Goal: Register for event/course

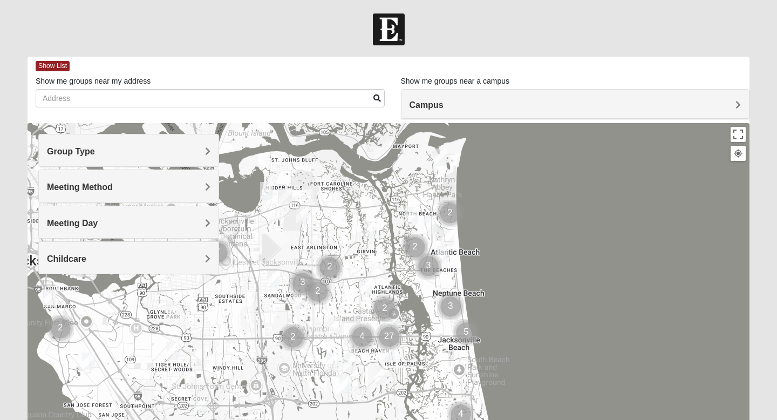
click at [135, 229] on div "Meeting Day" at bounding box center [129, 222] width 180 height 32
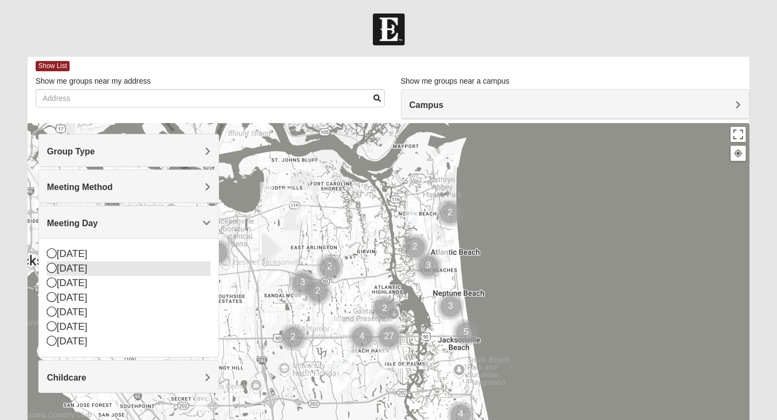
click at [88, 271] on div "[DATE]" at bounding box center [128, 268] width 163 height 15
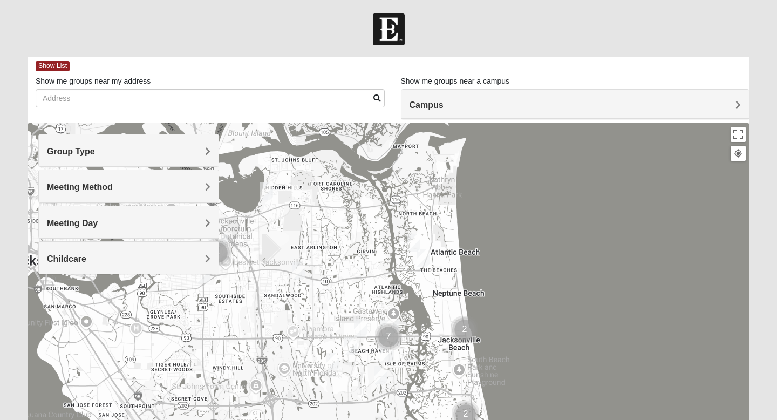
click at [422, 256] on img "1825 Mixed Arola 32233" at bounding box center [422, 258] width 13 height 18
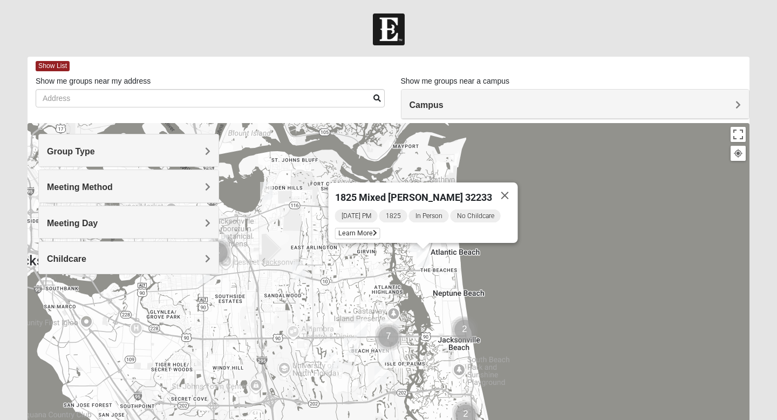
click at [410, 249] on img "Womens Simmons 32233" at bounding box center [413, 243] width 13 height 18
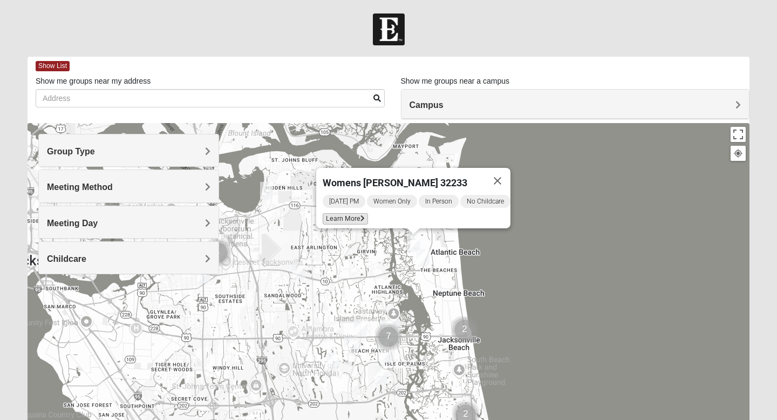
click at [351, 214] on span "Learn More" at bounding box center [345, 218] width 45 height 11
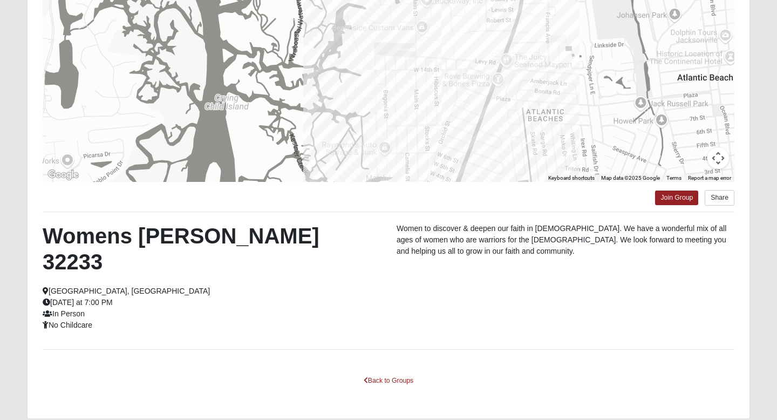
scroll to position [150, 0]
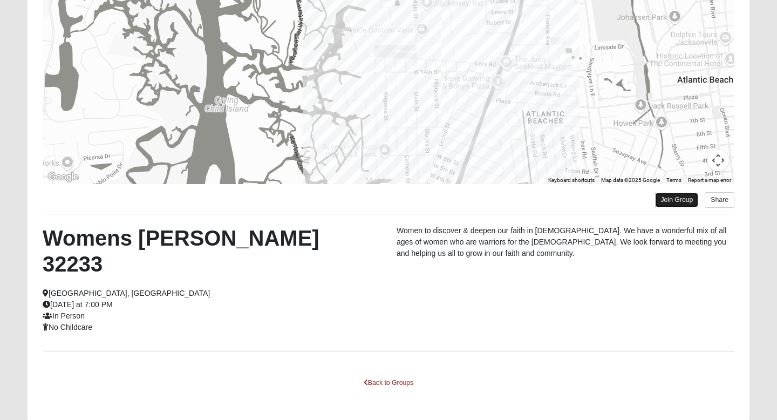
click at [683, 198] on link "Join Group" at bounding box center [676, 200] width 43 height 15
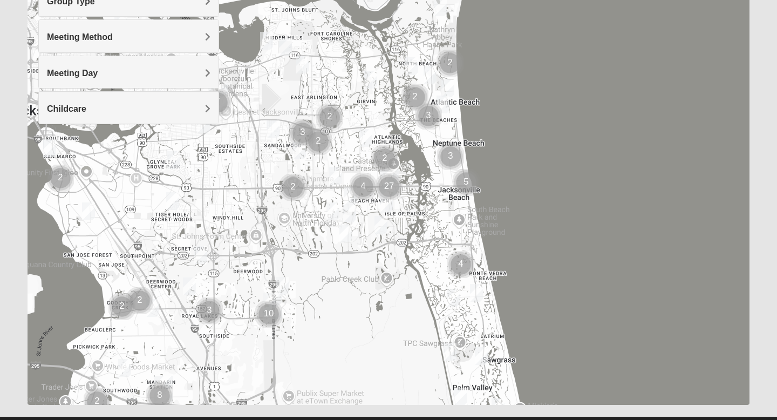
scroll to position [150, 0]
click at [451, 156] on img "Cluster of 3 groups" at bounding box center [450, 156] width 27 height 27
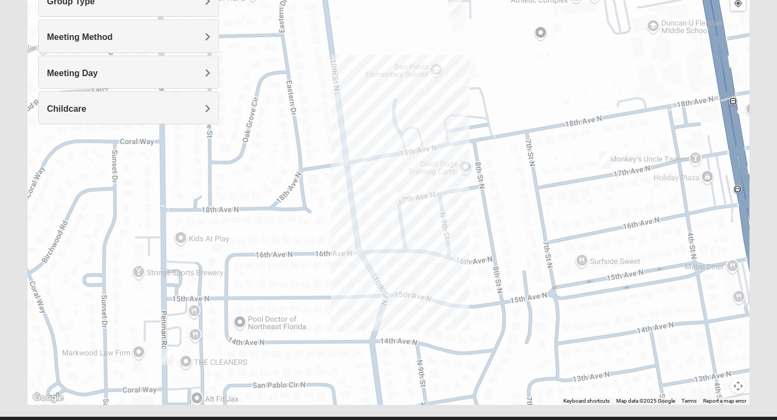
click at [455, 7] on img "Mens Coker 32250" at bounding box center [455, 5] width 13 height 18
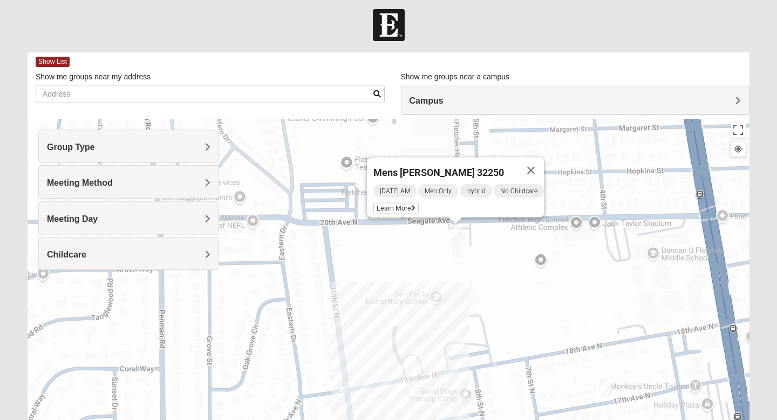
scroll to position [0, 0]
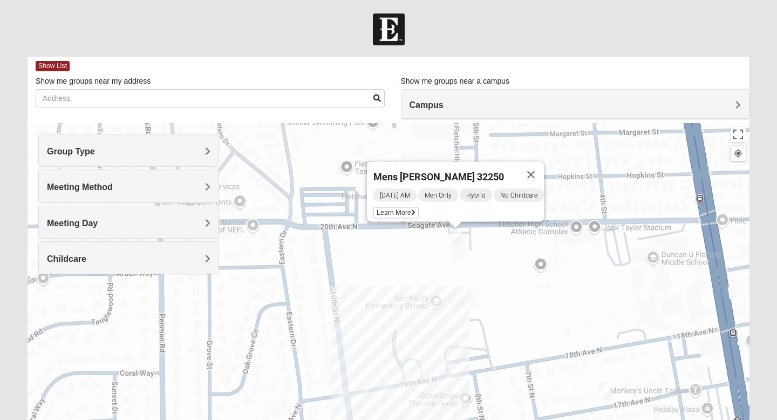
click at [147, 149] on h4 "Group Type" at bounding box center [128, 151] width 163 height 10
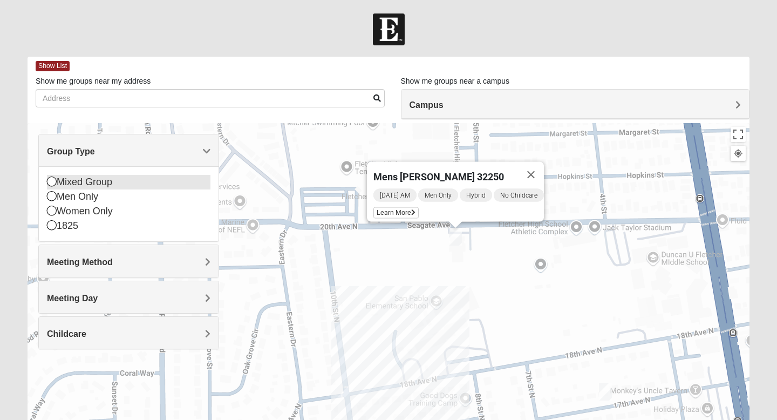
click at [82, 183] on div "Mixed Group" at bounding box center [128, 182] width 163 height 15
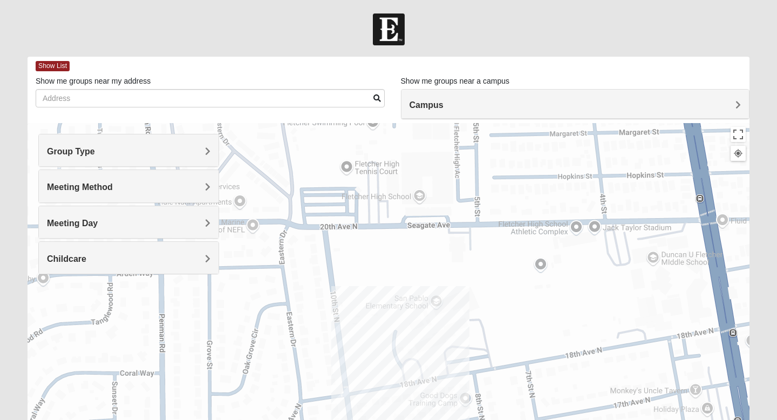
click at [134, 148] on h4 "Group Type" at bounding box center [128, 151] width 163 height 10
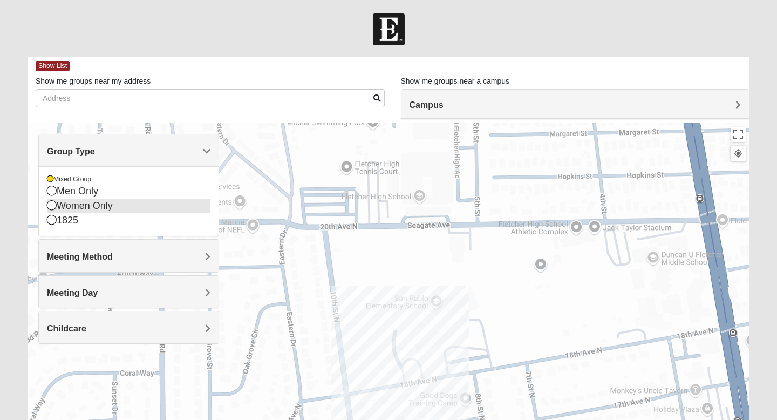
click at [83, 209] on div "Women Only" at bounding box center [128, 205] width 163 height 15
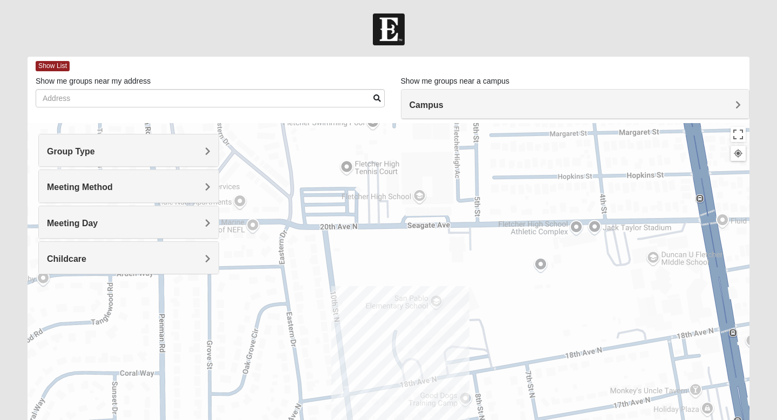
click at [148, 152] on h4 "Group Type" at bounding box center [128, 151] width 163 height 10
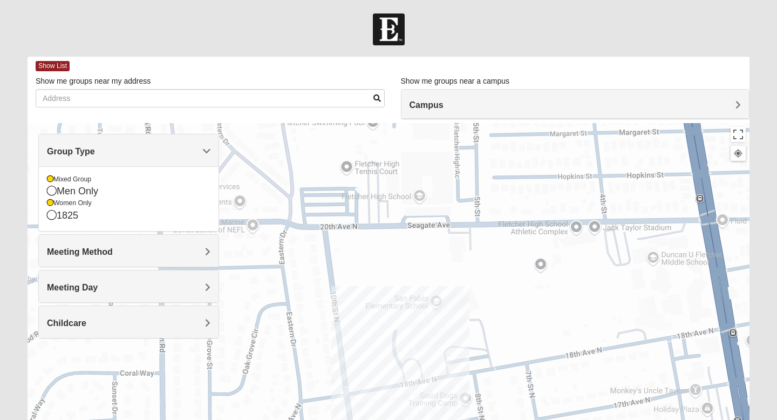
click at [139, 251] on h4 "Meeting Method" at bounding box center [128, 251] width 163 height 10
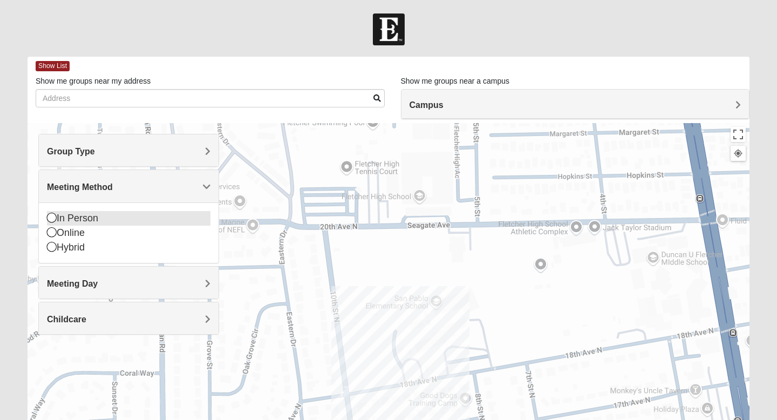
click at [135, 217] on div "In Person" at bounding box center [128, 218] width 163 height 15
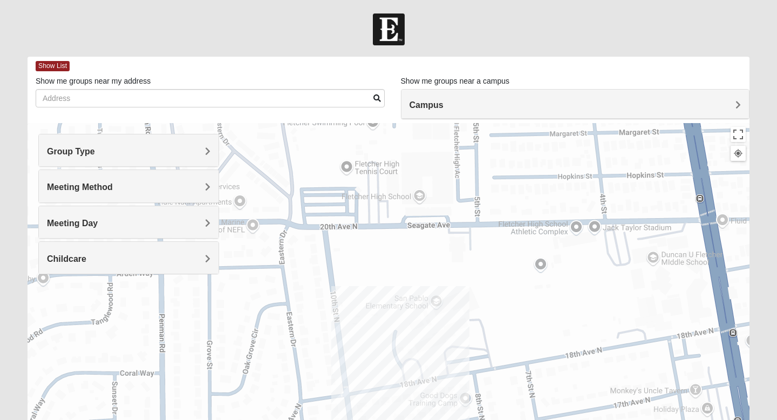
click at [138, 227] on h4 "Meeting Day" at bounding box center [128, 223] width 163 height 10
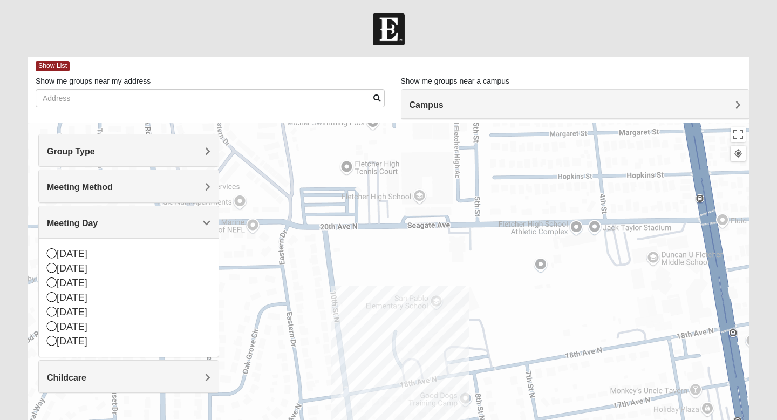
click at [138, 227] on h4 "Meeting Day" at bounding box center [128, 223] width 163 height 10
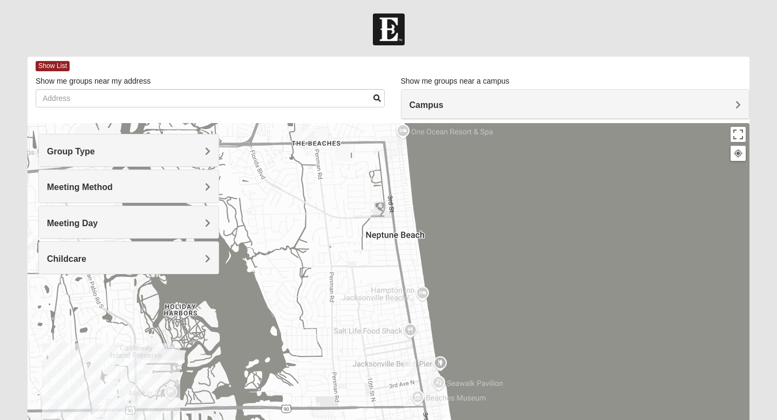
click at [409, 367] on img "Mixed Holowicki 32233" at bounding box center [409, 368] width 13 height 18
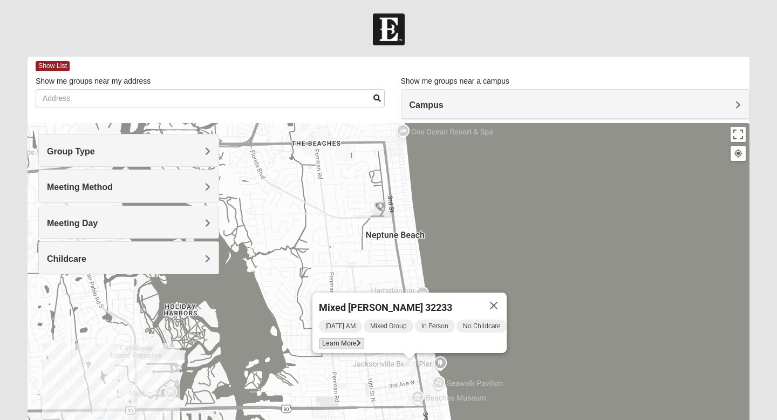
click at [343, 339] on span "Learn More" at bounding box center [341, 343] width 45 height 11
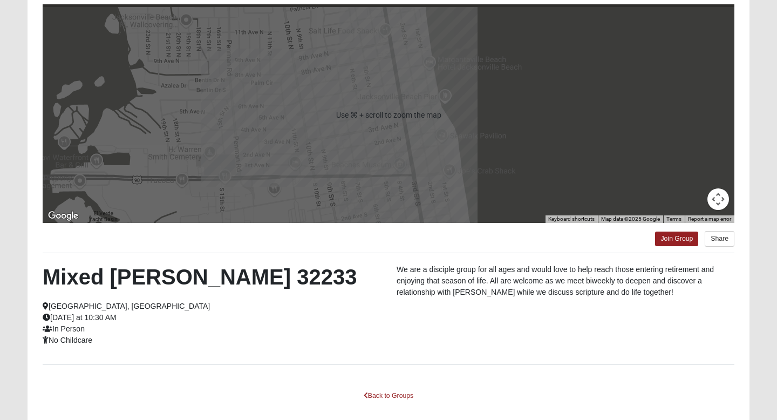
scroll to position [164, 0]
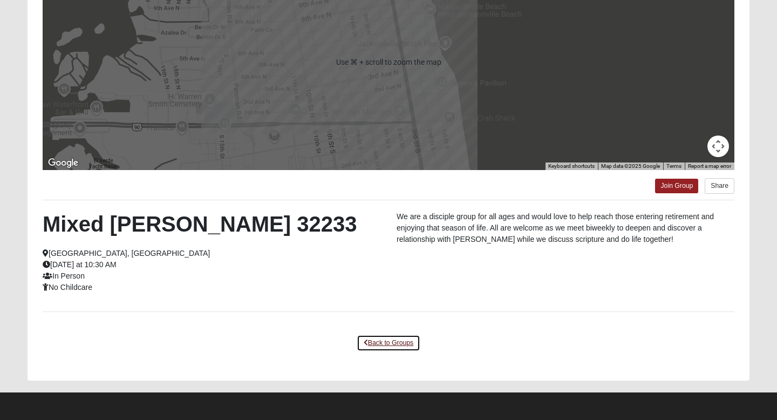
click at [378, 342] on link "Back to Groups" at bounding box center [388, 342] width 64 height 17
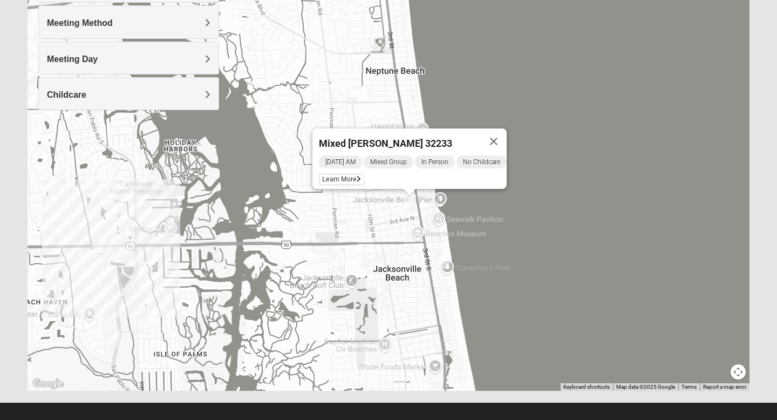
click at [444, 257] on img "Mixed Watkins 32250" at bounding box center [442, 260] width 13 height 18
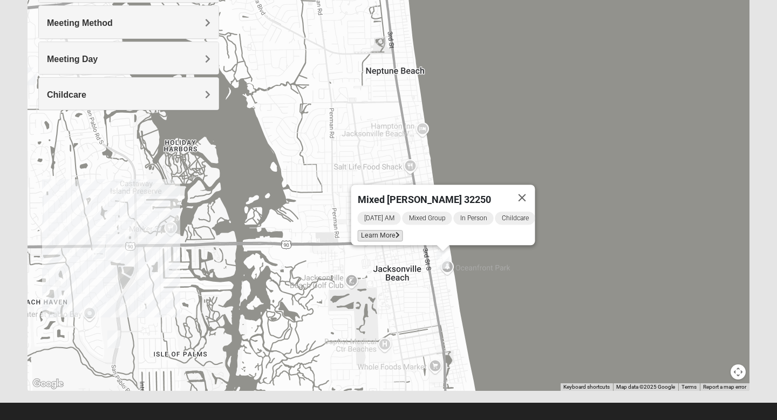
click at [395, 232] on icon at bounding box center [397, 235] width 4 height 6
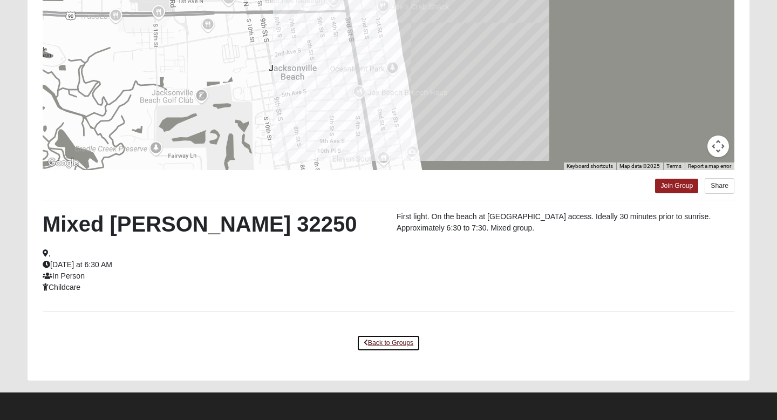
click at [382, 338] on link "Back to Groups" at bounding box center [388, 342] width 64 height 17
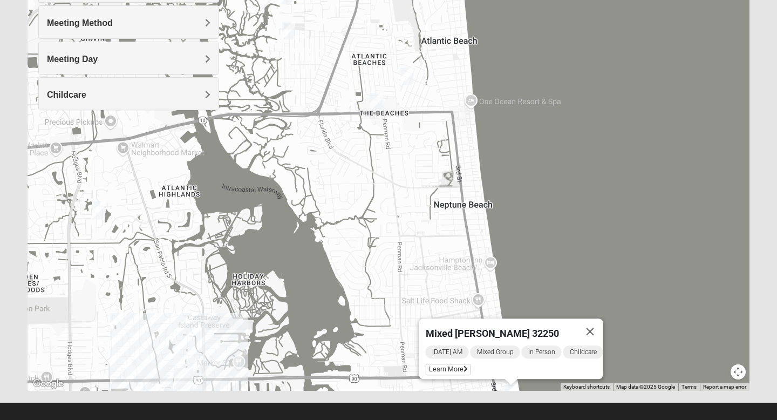
drag, startPoint x: 244, startPoint y: 219, endPoint x: 312, endPoint y: 353, distance: 150.0
click at [312, 354] on div "Mixed [PERSON_NAME] 32250 [DATE] AM Mixed Group In Person Childcare Learn More" at bounding box center [389, 174] width 722 height 431
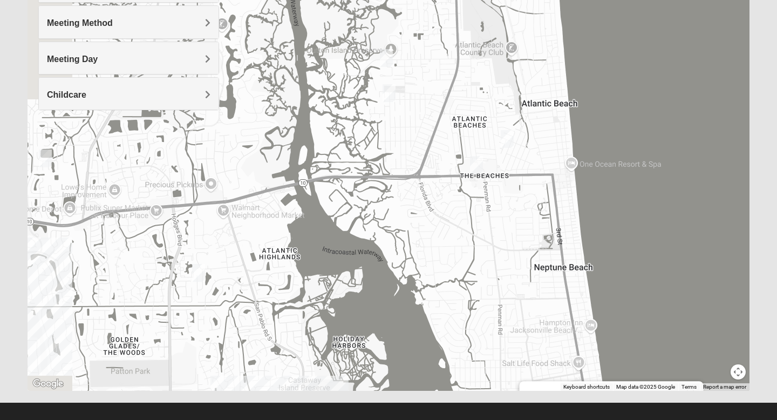
drag, startPoint x: 205, startPoint y: 268, endPoint x: 313, endPoint y: 341, distance: 130.6
click at [313, 341] on div "Mixed [PERSON_NAME] 32250 [DATE] AM Mixed Group In Person Childcare Learn More" at bounding box center [389, 174] width 722 height 431
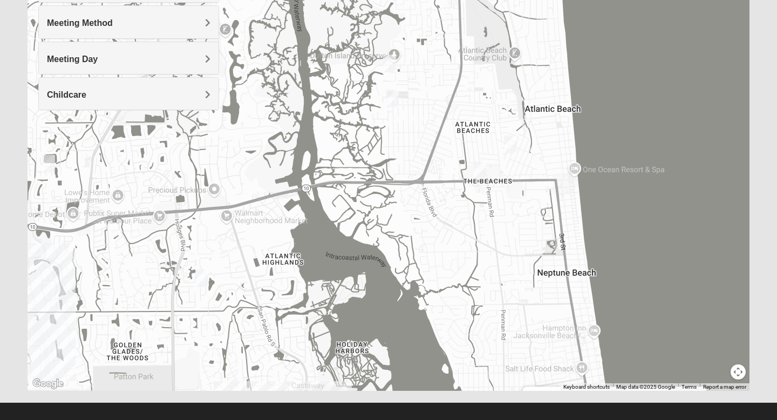
click at [202, 281] on img "Womens Yonge 32224" at bounding box center [201, 278] width 13 height 18
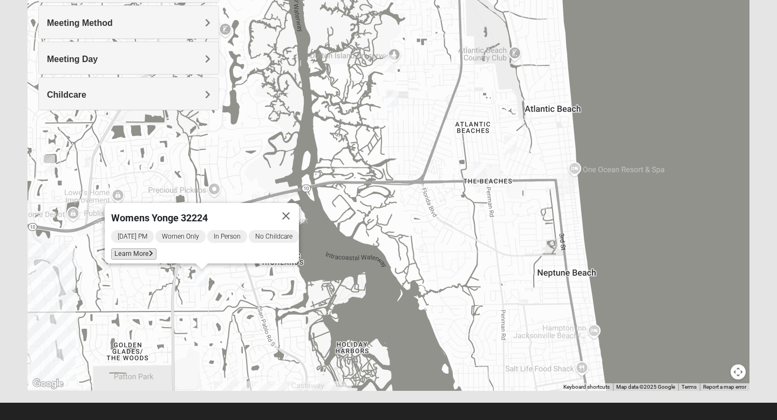
click at [138, 248] on span "Learn More" at bounding box center [133, 253] width 45 height 11
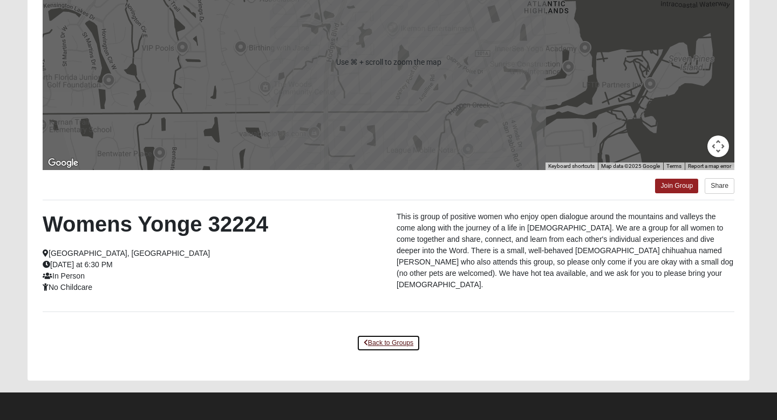
click at [403, 344] on link "Back to Groups" at bounding box center [388, 342] width 64 height 17
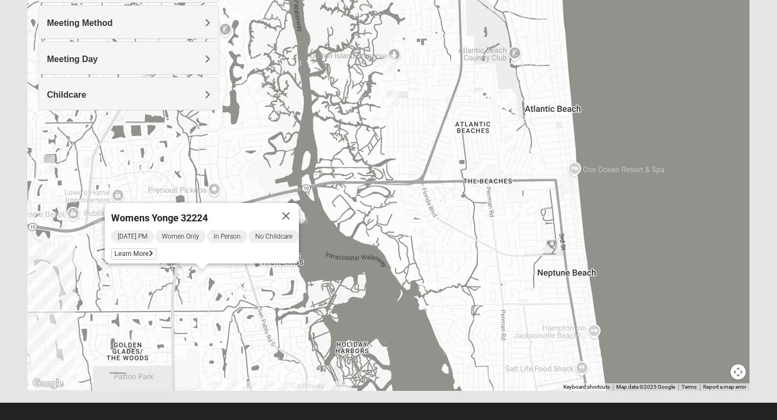
click at [393, 98] on img "Womens Simmons 32233" at bounding box center [392, 99] width 13 height 18
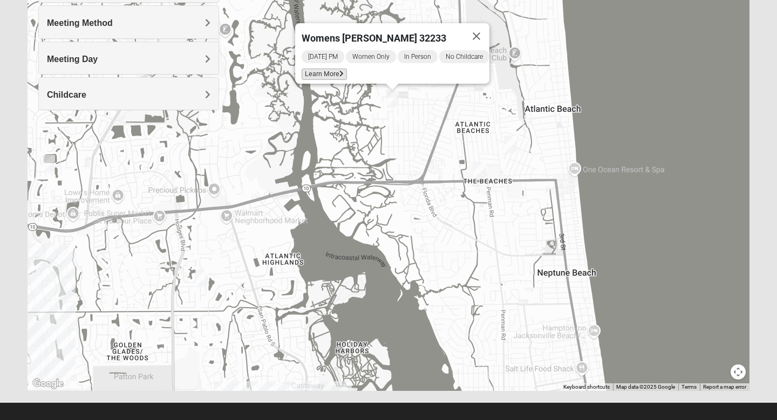
click at [339, 71] on icon at bounding box center [341, 74] width 4 height 6
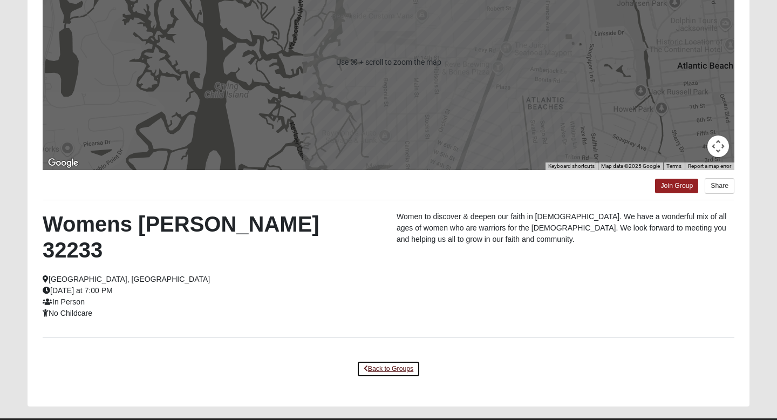
click at [382, 360] on link "Back to Groups" at bounding box center [388, 368] width 64 height 17
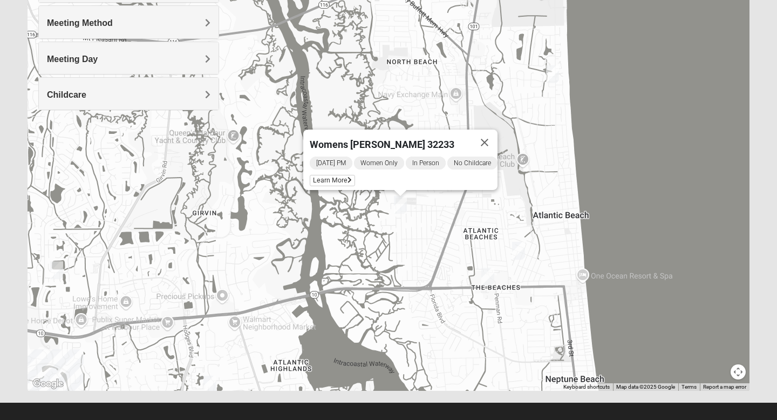
drag, startPoint x: 353, startPoint y: 125, endPoint x: 361, endPoint y: 232, distance: 107.6
click at [361, 232] on div "Womens [PERSON_NAME] 32233 [DATE] PM Women Only In Person No Childcare Learn Mo…" at bounding box center [389, 174] width 722 height 431
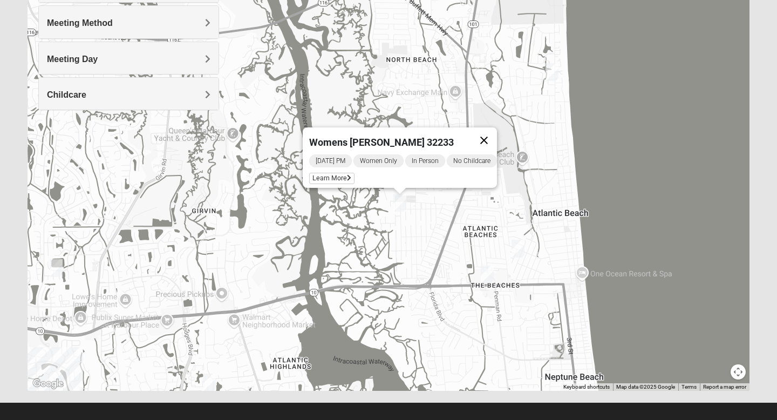
click at [491, 132] on button "Close" at bounding box center [484, 140] width 26 height 26
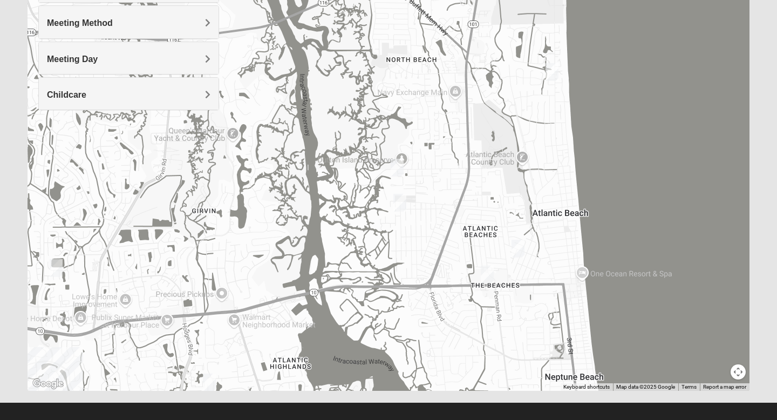
click at [396, 168] on img "Womens Gatch 32233" at bounding box center [396, 168] width 13 height 18
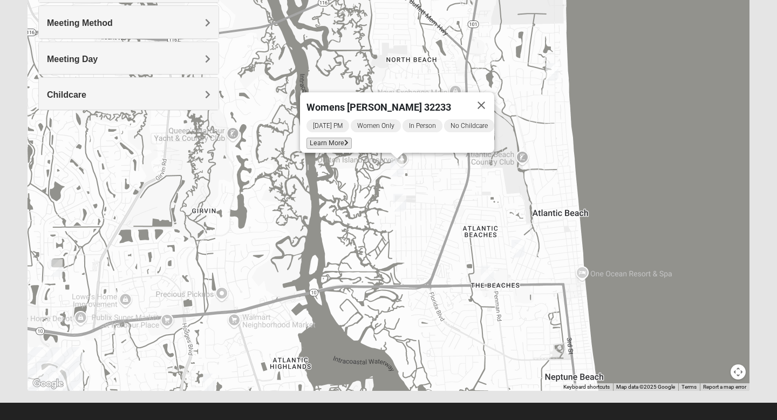
click at [323, 138] on span "Learn More" at bounding box center [328, 143] width 45 height 11
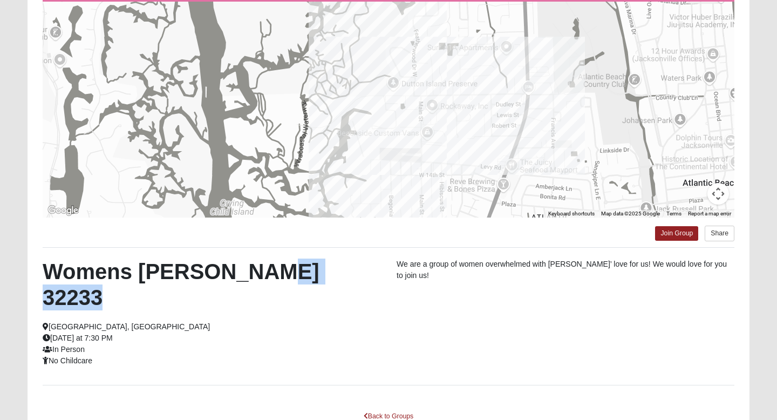
drag, startPoint x: 305, startPoint y: 292, endPoint x: 301, endPoint y: 269, distance: 23.4
click at [301, 269] on div "Womens [PERSON_NAME] 32233 [GEOGRAPHIC_DATA], [GEOGRAPHIC_DATA] [DATE] at 7:30 …" at bounding box center [212, 312] width 354 height 108
